Goal: Communication & Community: Answer question/provide support

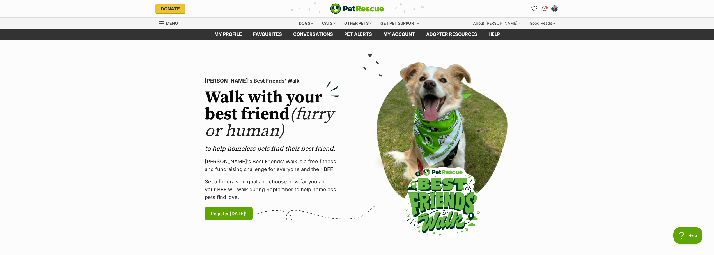
click at [543, 9] on img "Conversations" at bounding box center [544, 8] width 8 height 7
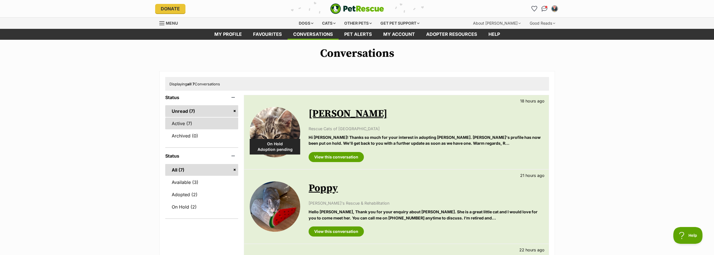
click at [206, 124] on link "Active (7)" at bounding box center [201, 124] width 73 height 12
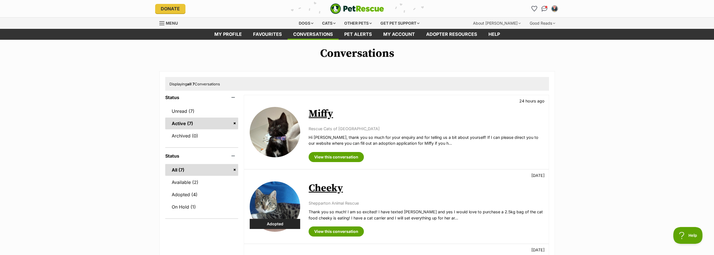
click at [325, 111] on link "Miffy" at bounding box center [320, 114] width 24 height 13
